Goal: Information Seeking & Learning: Learn about a topic

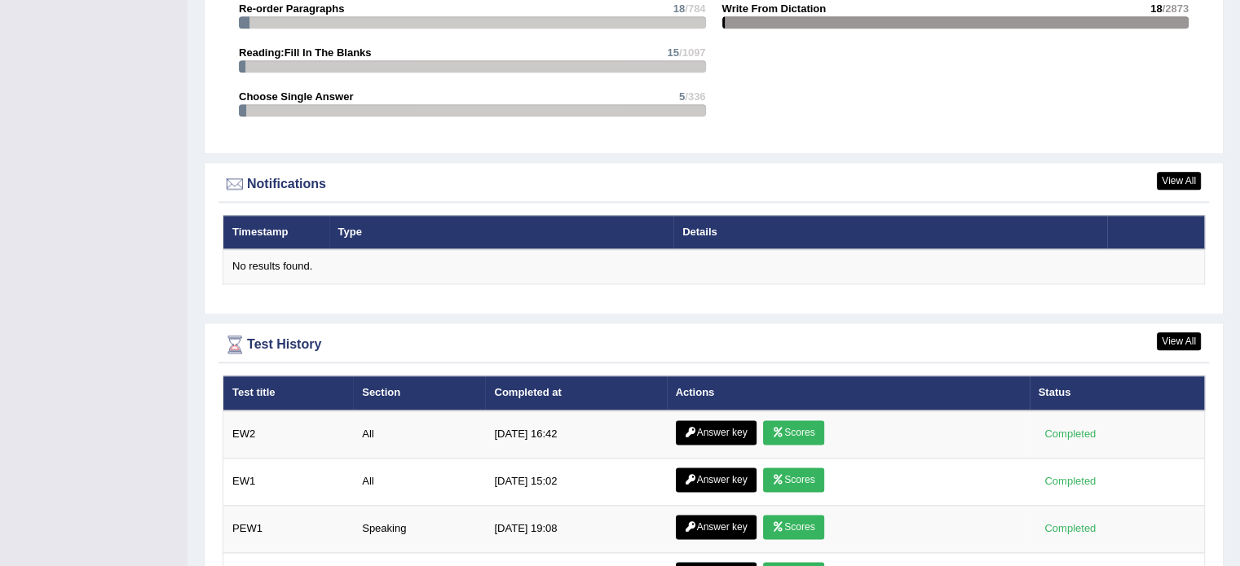
scroll to position [2136, 0]
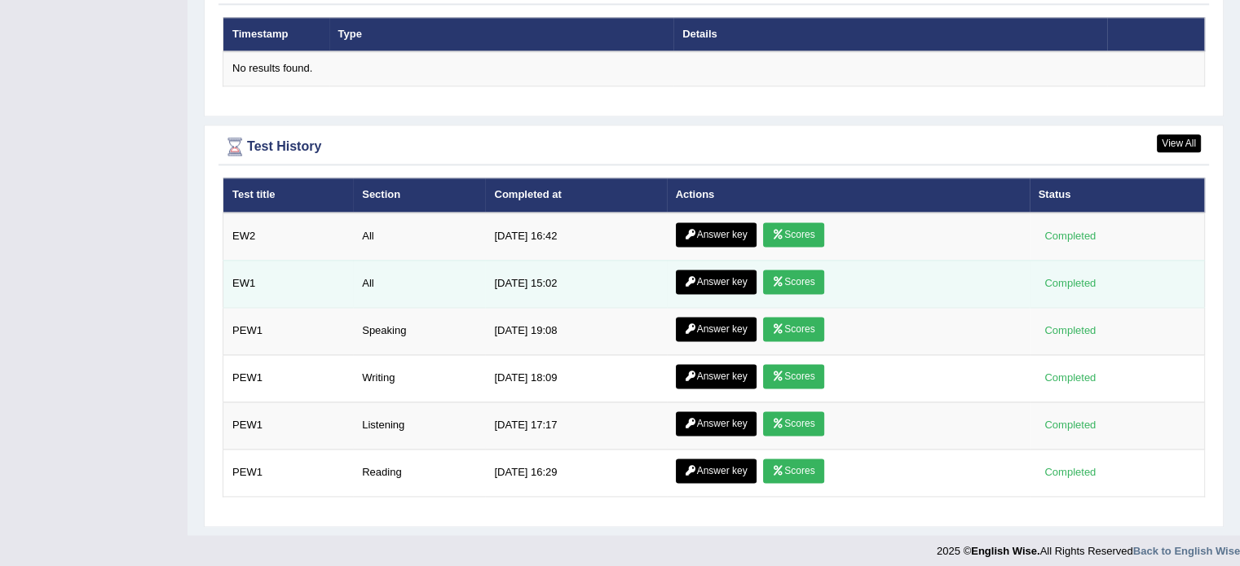
click at [800, 282] on link "Scores" at bounding box center [793, 282] width 60 height 24
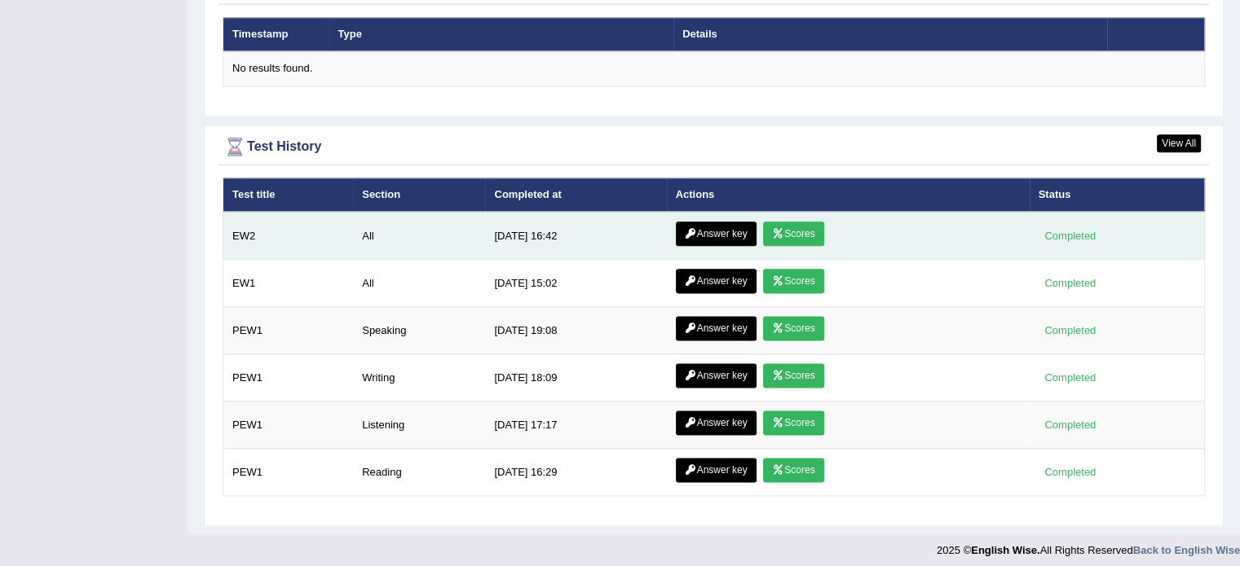
click at [783, 231] on link "Scores" at bounding box center [793, 234] width 60 height 24
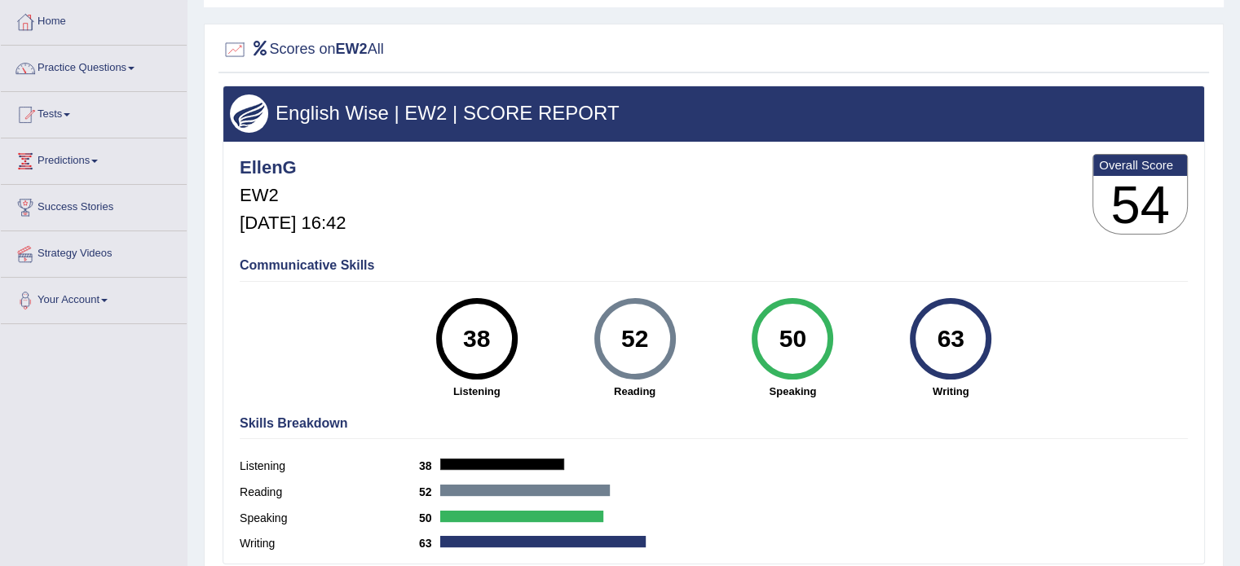
scroll to position [163, 0]
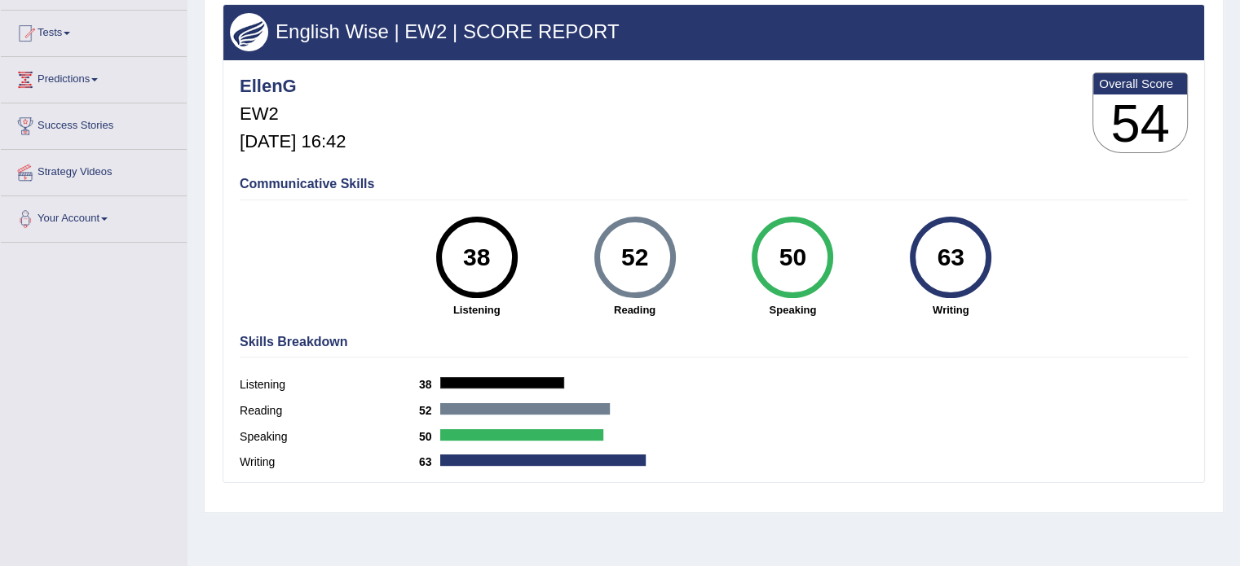
drag, startPoint x: 782, startPoint y: 233, endPoint x: 705, endPoint y: 311, distance: 109.5
click at [705, 311] on div "52 Reading" at bounding box center [635, 267] width 158 height 101
drag, startPoint x: 966, startPoint y: 255, endPoint x: 493, endPoint y: 289, distance: 474.0
click at [470, 217] on div "38 Listening 52 Reading 50 Speaking 63 Writing" at bounding box center [714, 217] width 948 height 0
click at [561, 292] on div "52 Reading" at bounding box center [635, 267] width 158 height 101
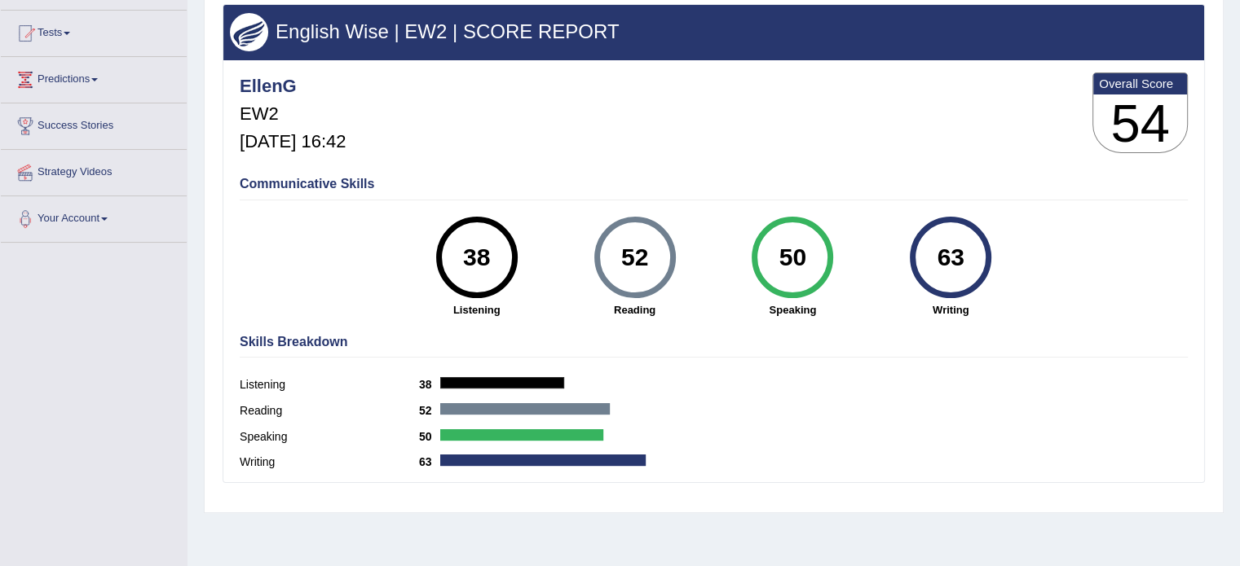
click at [562, 291] on div "52 Reading" at bounding box center [635, 267] width 158 height 101
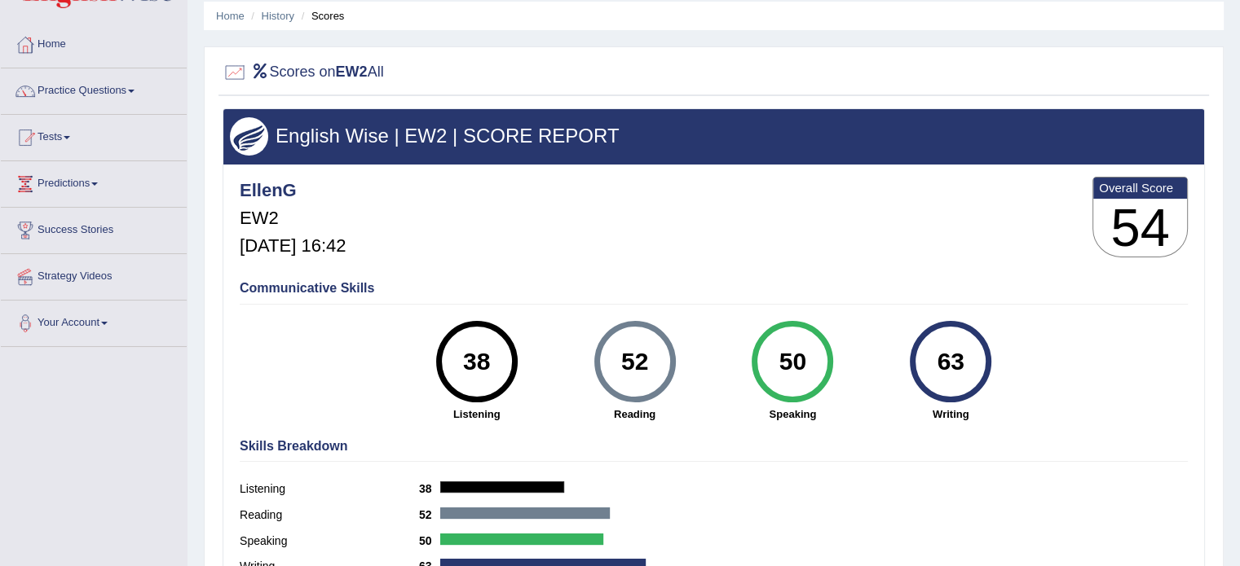
scroll to position [0, 0]
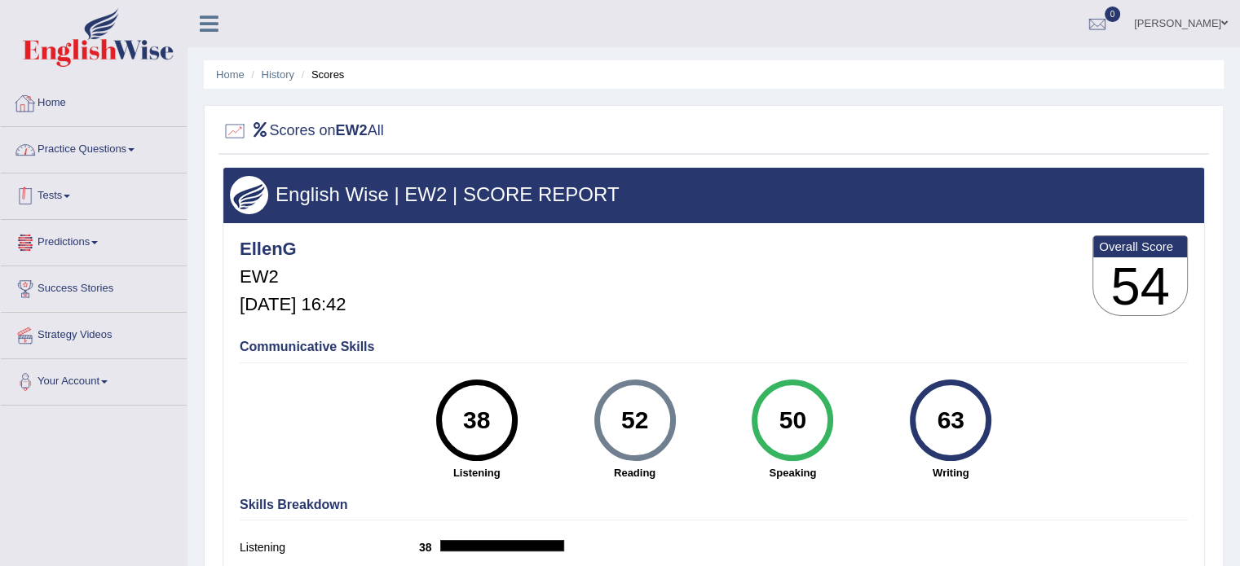
click at [41, 88] on link "Home" at bounding box center [94, 101] width 186 height 41
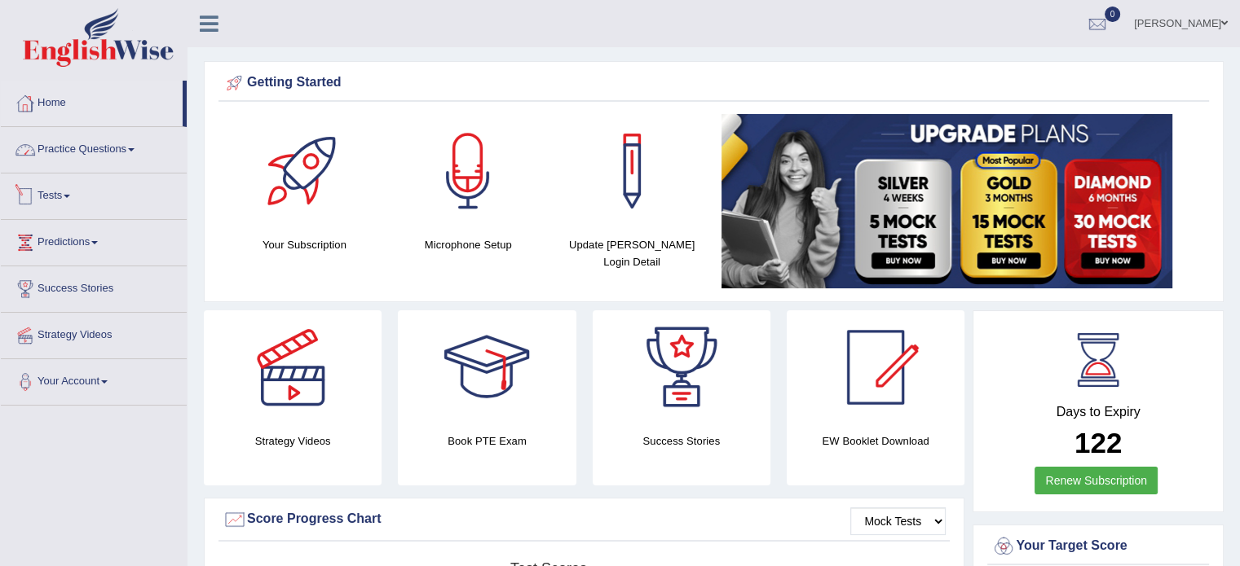
click at [64, 190] on link "Tests" at bounding box center [94, 194] width 186 height 41
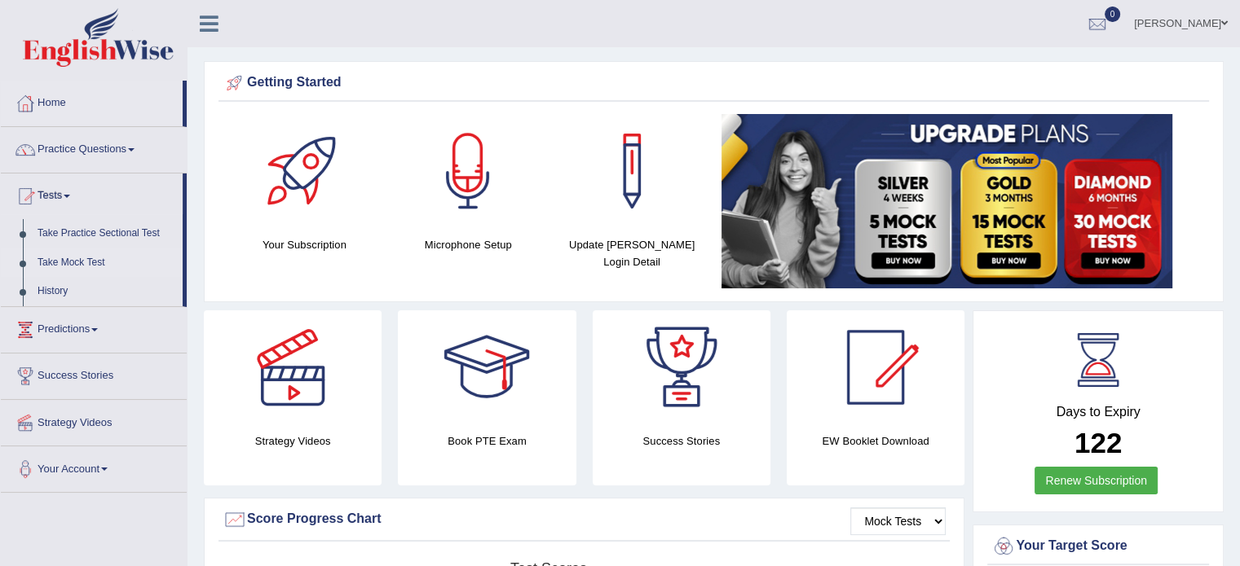
click at [99, 262] on link "Take Mock Test" at bounding box center [106, 263] width 152 height 29
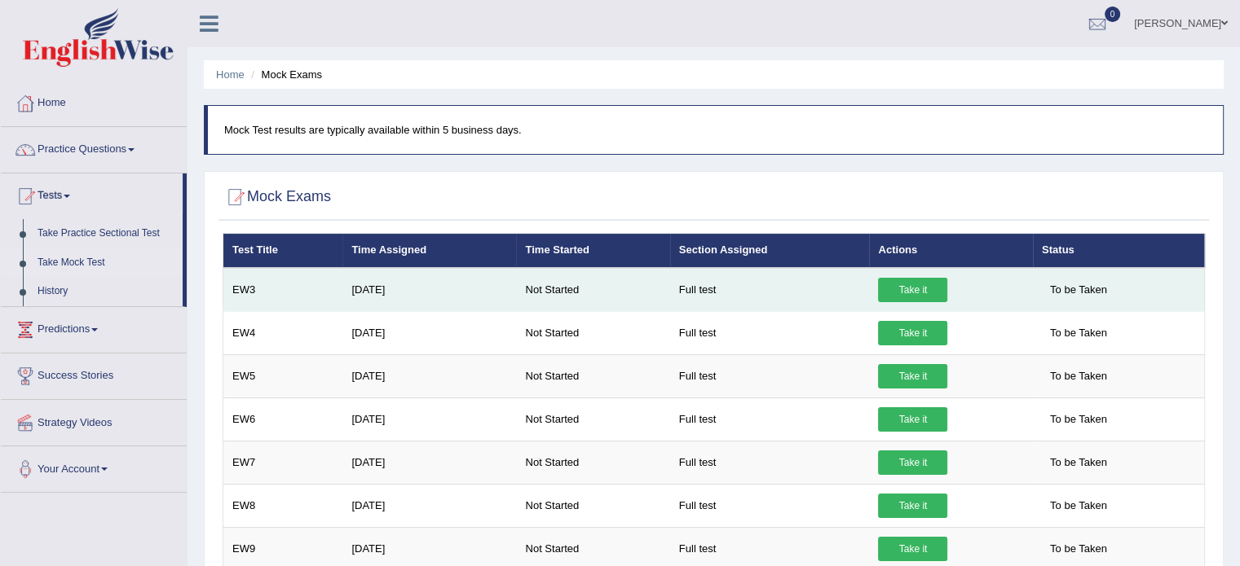
click at [906, 292] on link "Take it" at bounding box center [912, 290] width 69 height 24
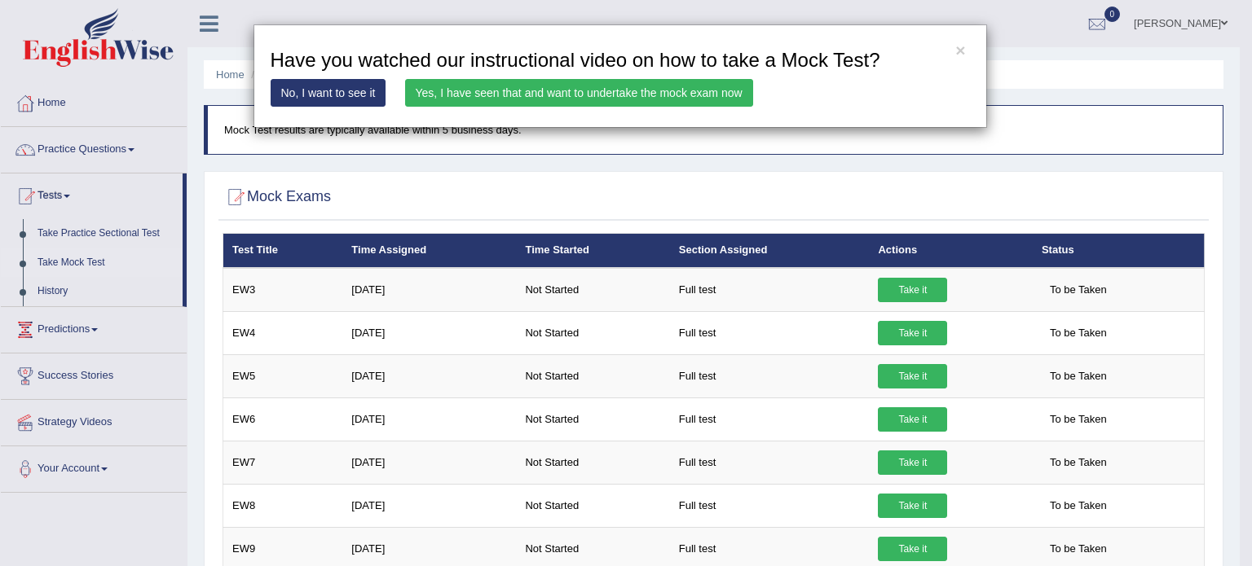
click at [575, 90] on link "Yes, I have seen that and want to undertake the mock exam now" at bounding box center [579, 93] width 348 height 28
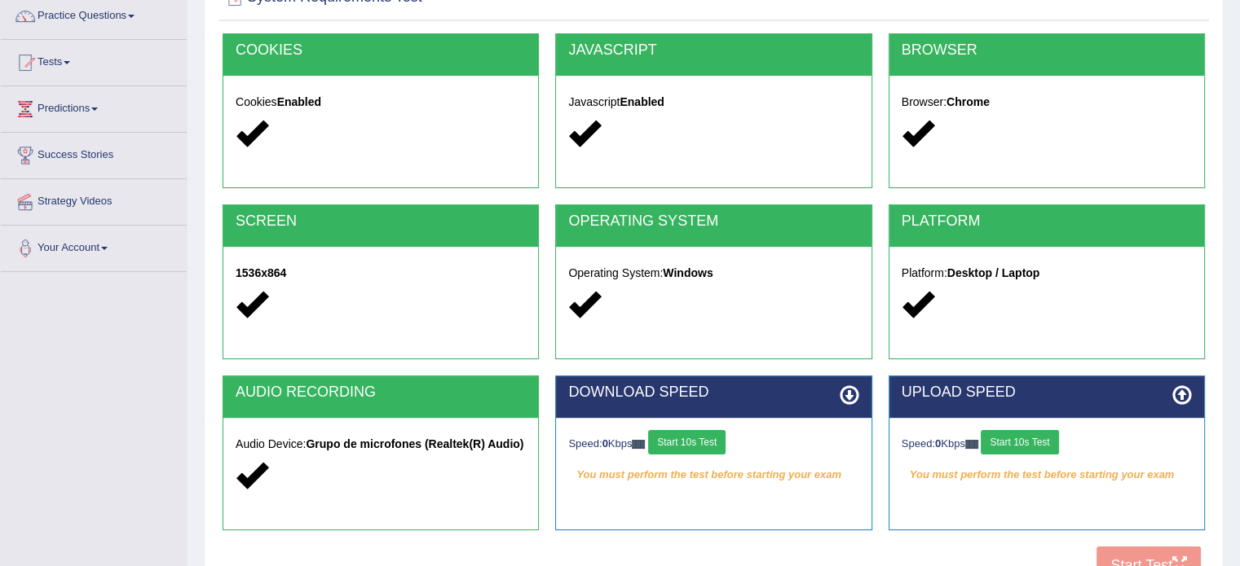
scroll to position [245, 0]
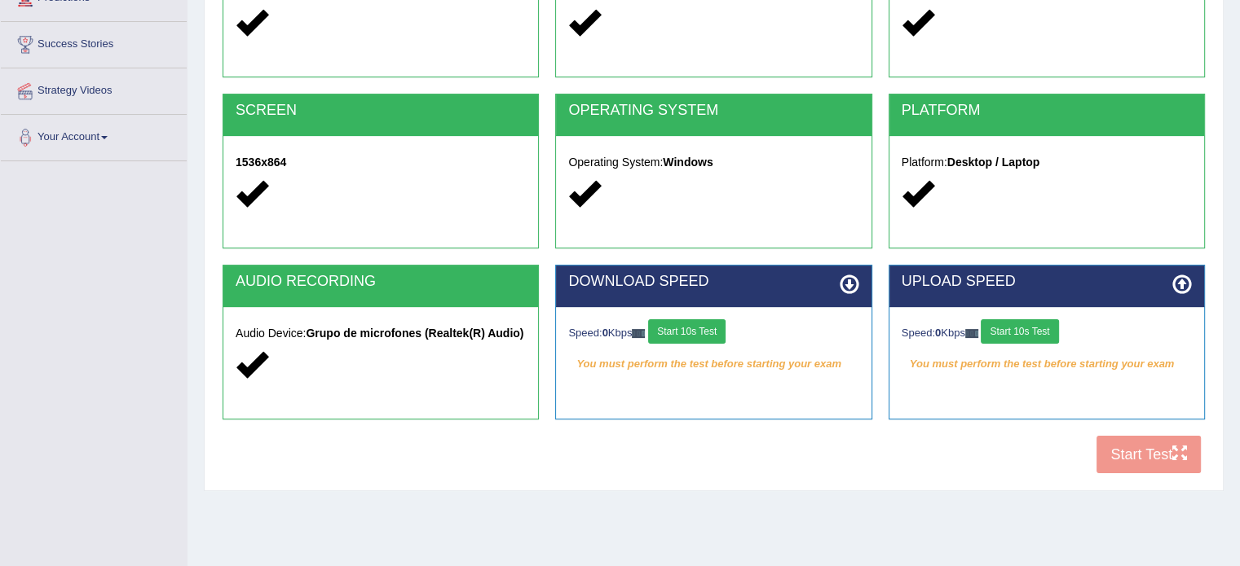
click at [703, 332] on button "Start 10s Test" at bounding box center [686, 332] width 77 height 24
click at [1026, 327] on button "Start 10s Test" at bounding box center [1019, 332] width 77 height 24
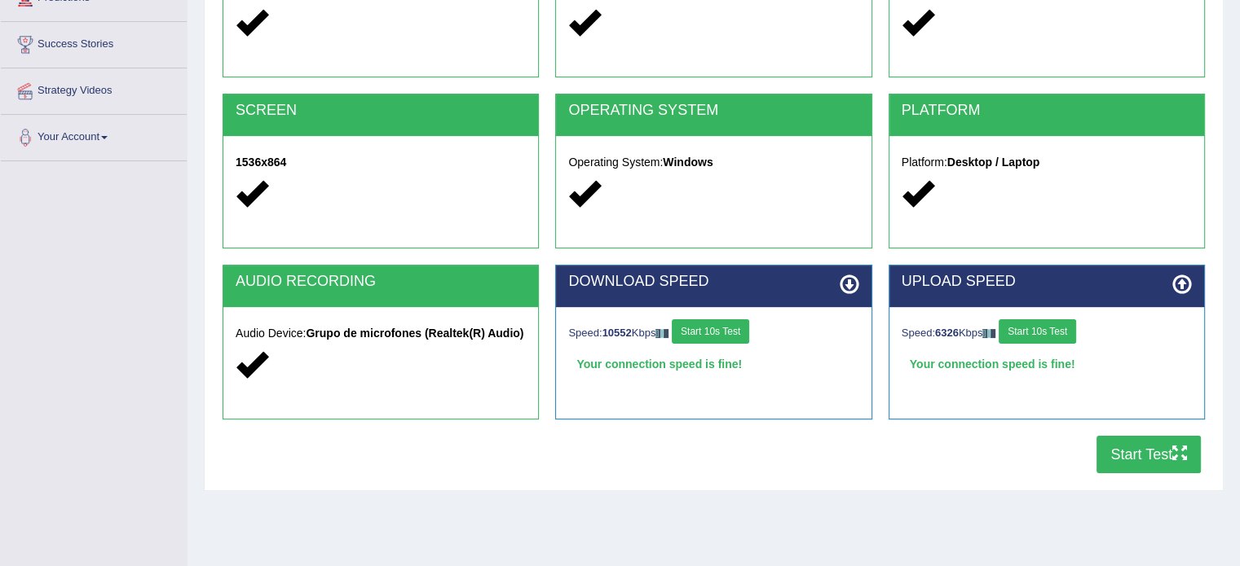
click at [1135, 452] on button "Start Test" at bounding box center [1148, 454] width 104 height 37
